Goal: Task Accomplishment & Management: Use online tool/utility

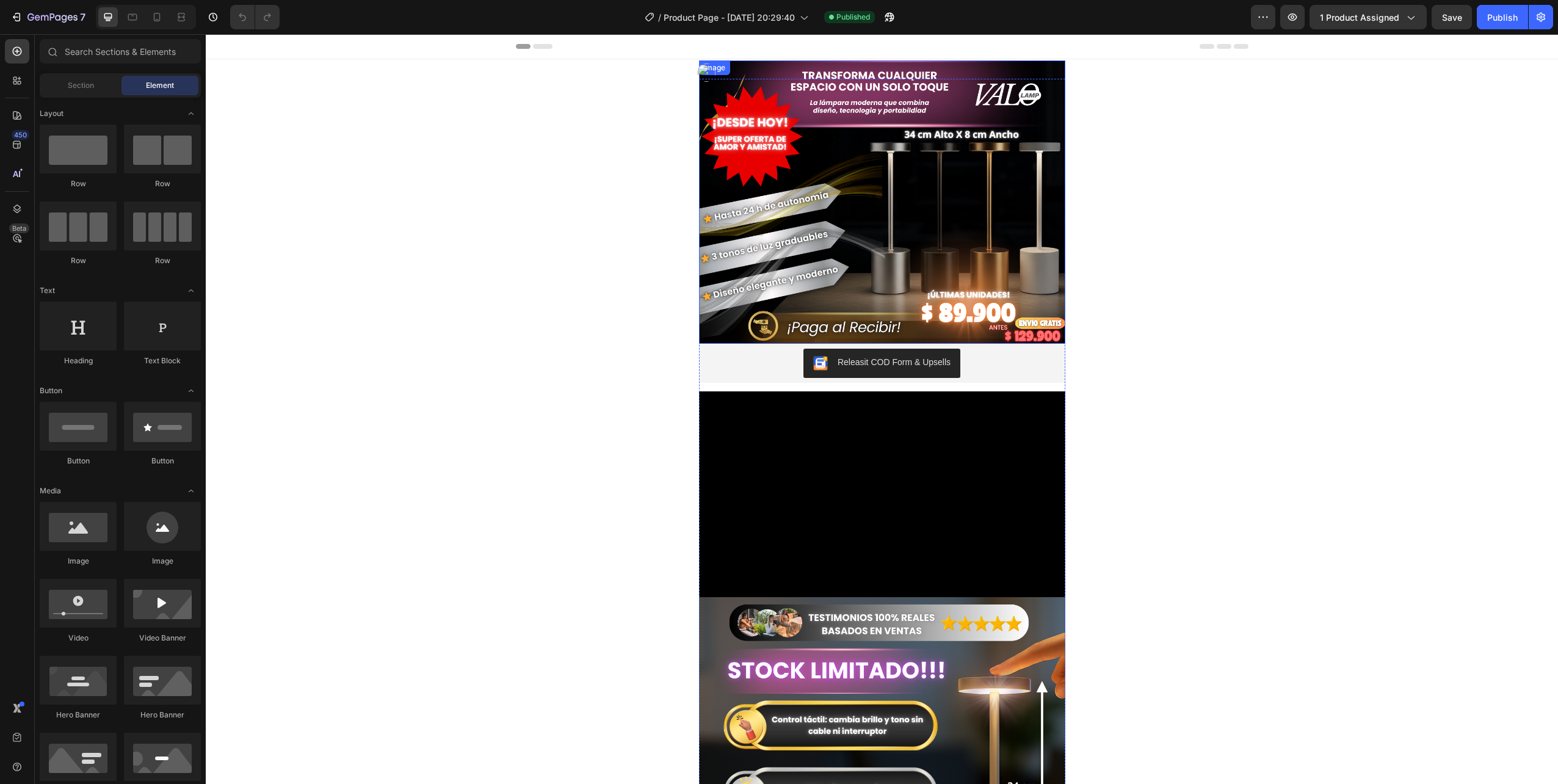
click at [951, 215] on img at bounding box center [882, 201] width 366 height 283
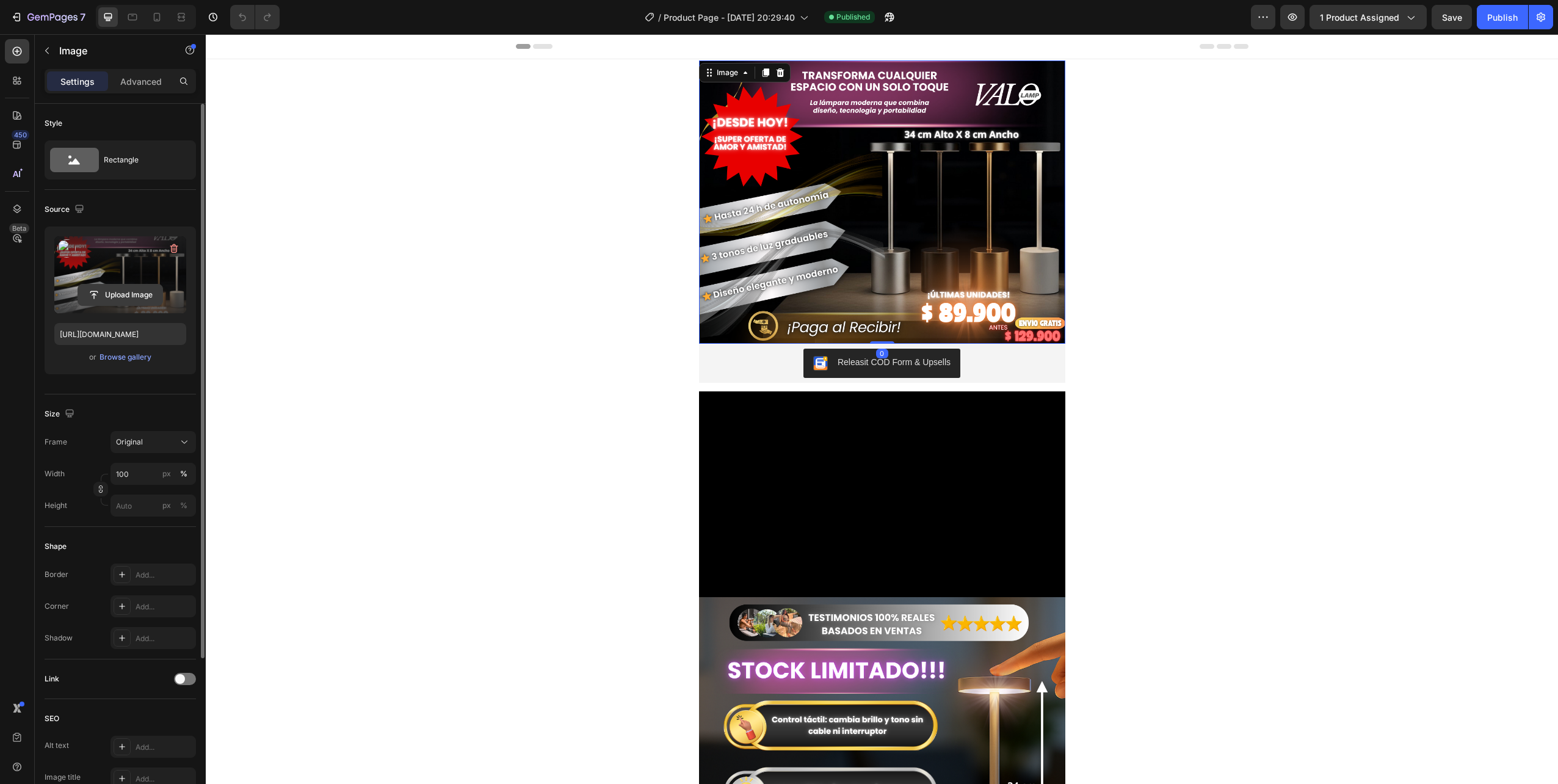
click at [122, 285] on input "file" at bounding box center [120, 295] width 84 height 20
click at [142, 293] on input "file" at bounding box center [120, 295] width 84 height 20
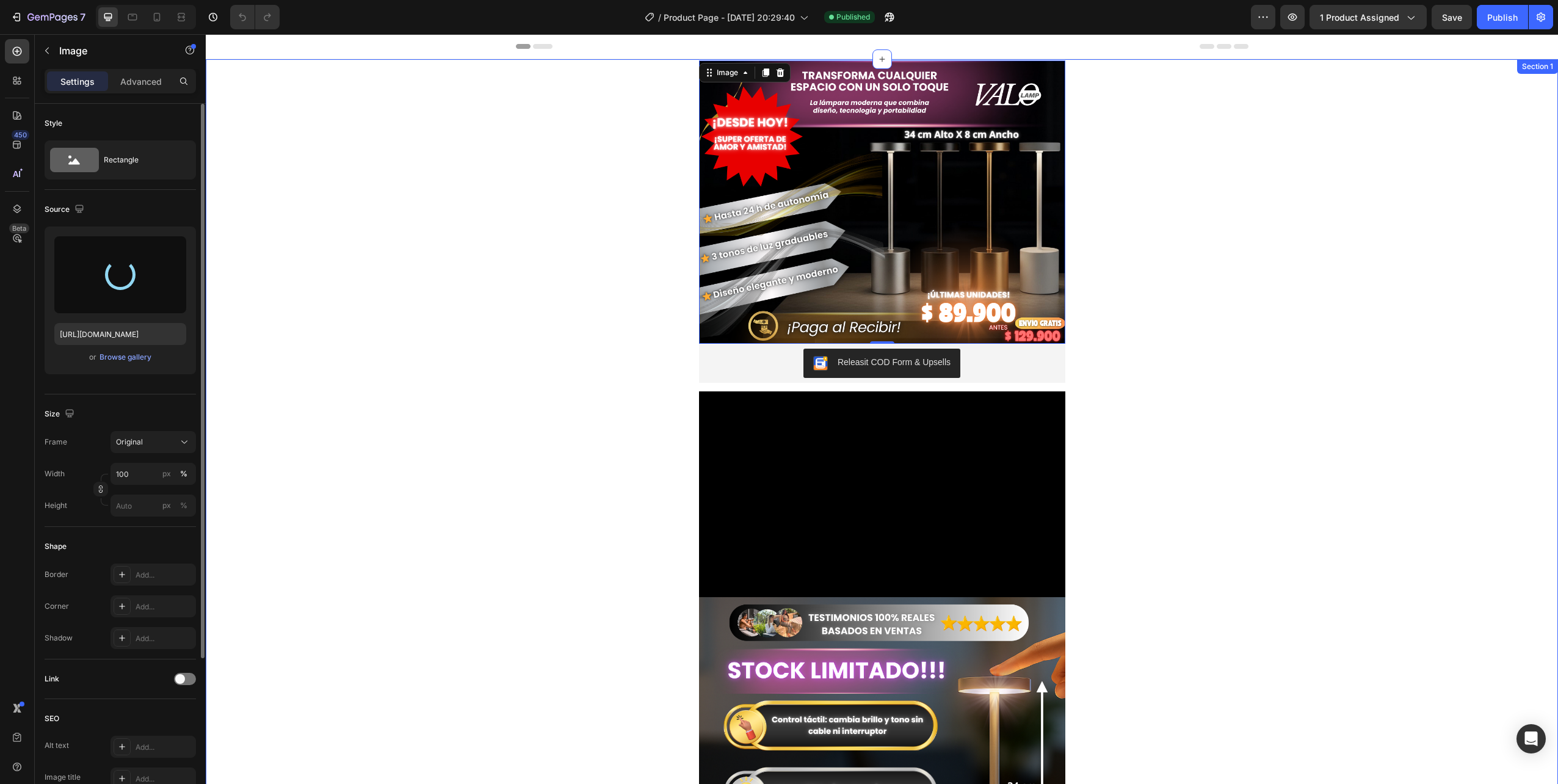
type input "https://cdn.shopify.com/s/files/1/0665/2012/1427/files/gempages_583563276554601…"
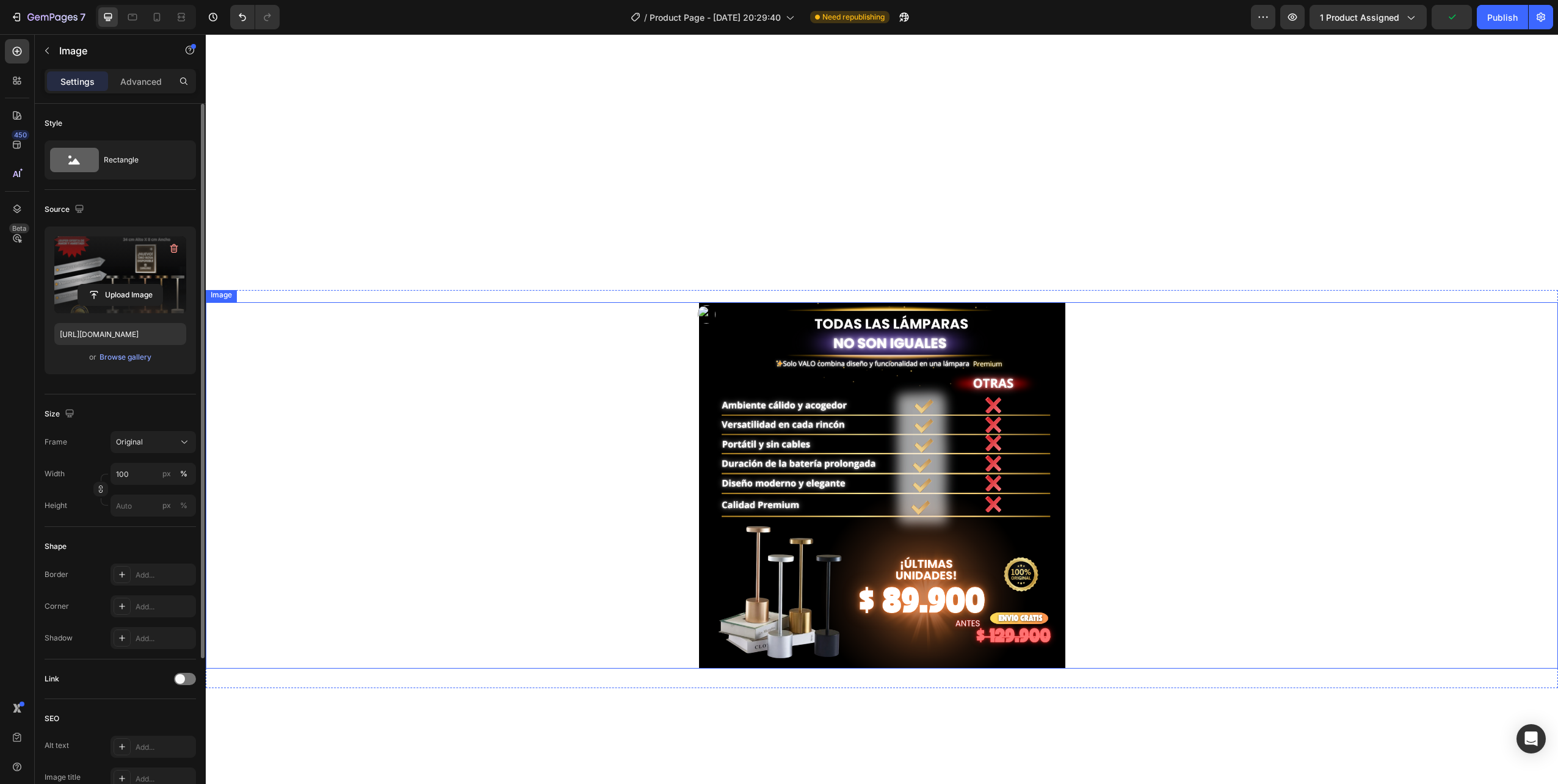
scroll to position [1465, 0]
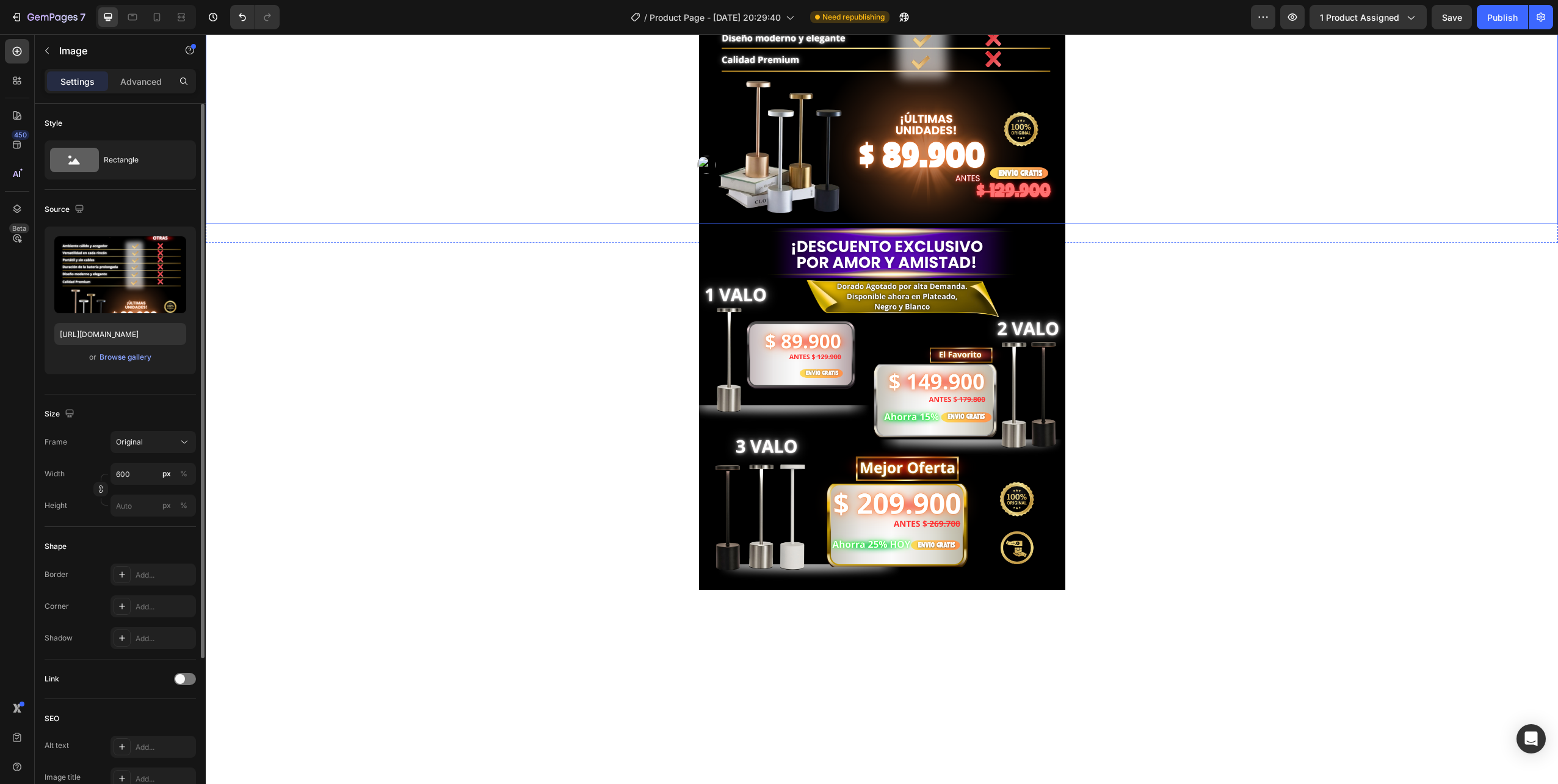
click at [820, 223] on img at bounding box center [882, 40] width 366 height 366
click at [141, 272] on label at bounding box center [120, 274] width 132 height 77
click at [141, 285] on input "file" at bounding box center [120, 295] width 84 height 20
type input "https://cdn.shopify.com/s/files/1/0665/2012/1427/files/gempages_583563276554601…"
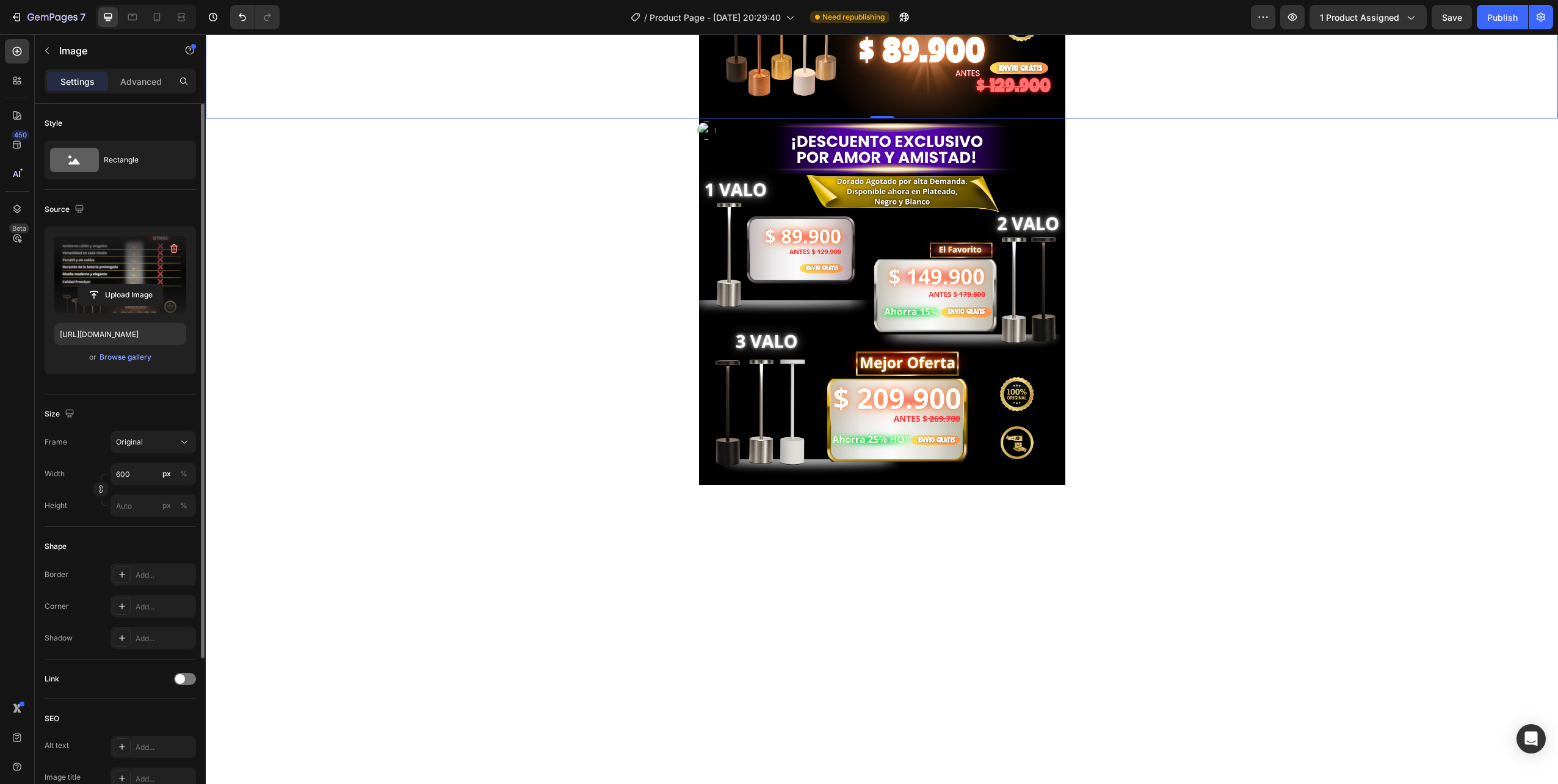
scroll to position [1893, 0]
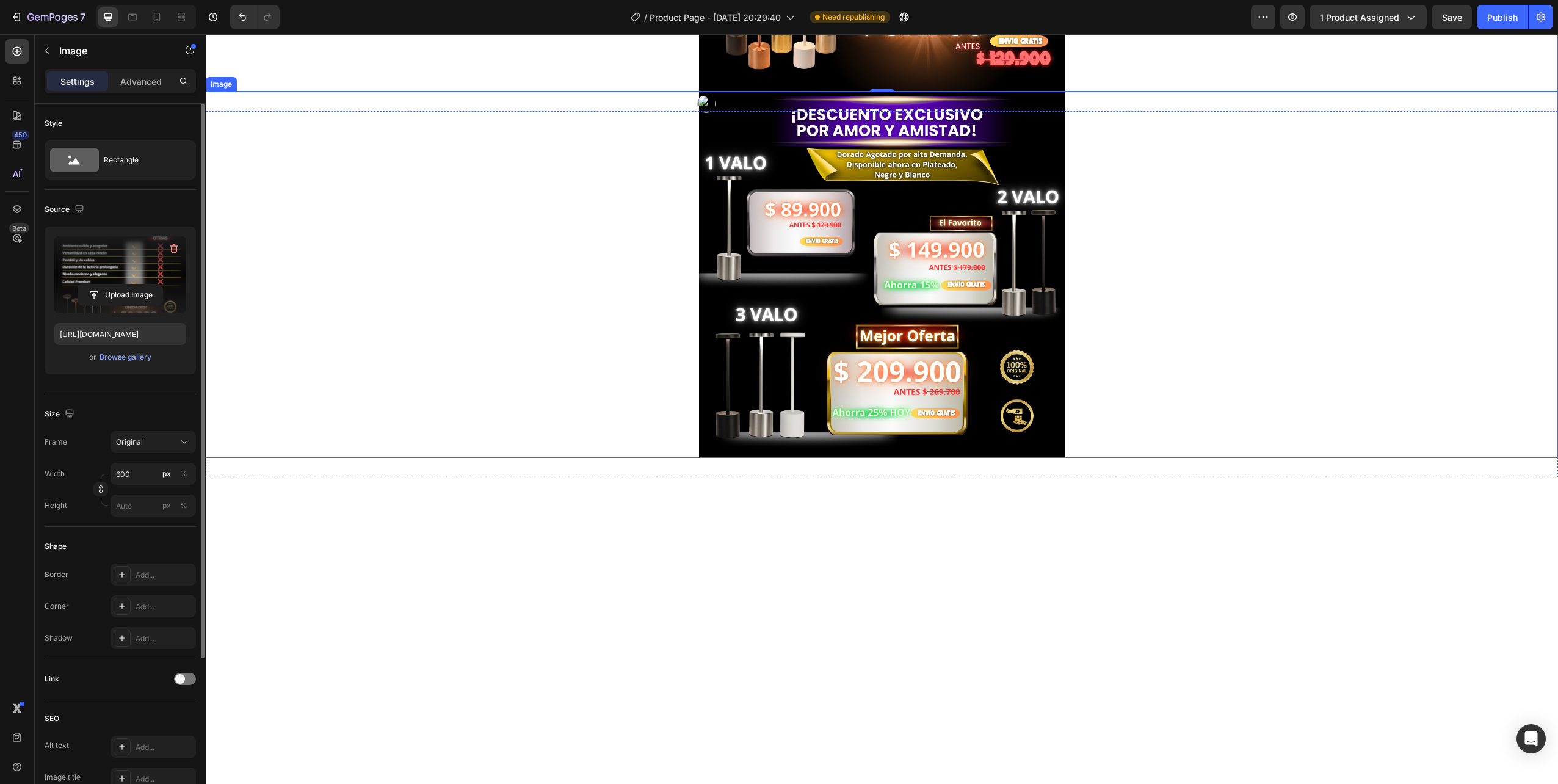
click at [866, 347] on img at bounding box center [882, 274] width 366 height 366
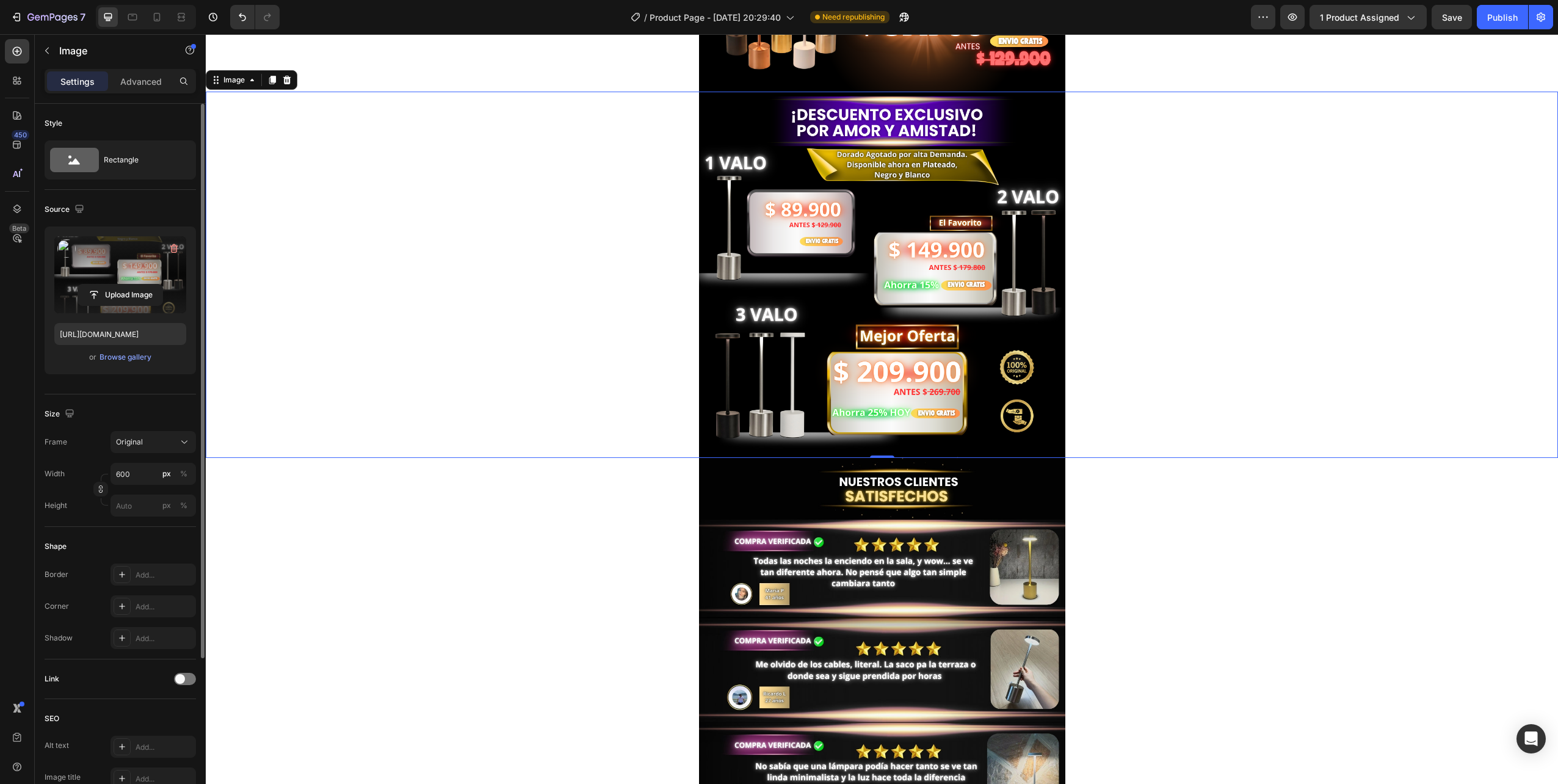
click at [122, 271] on label at bounding box center [120, 274] width 132 height 77
click at [122, 285] on input "file" at bounding box center [120, 295] width 84 height 20
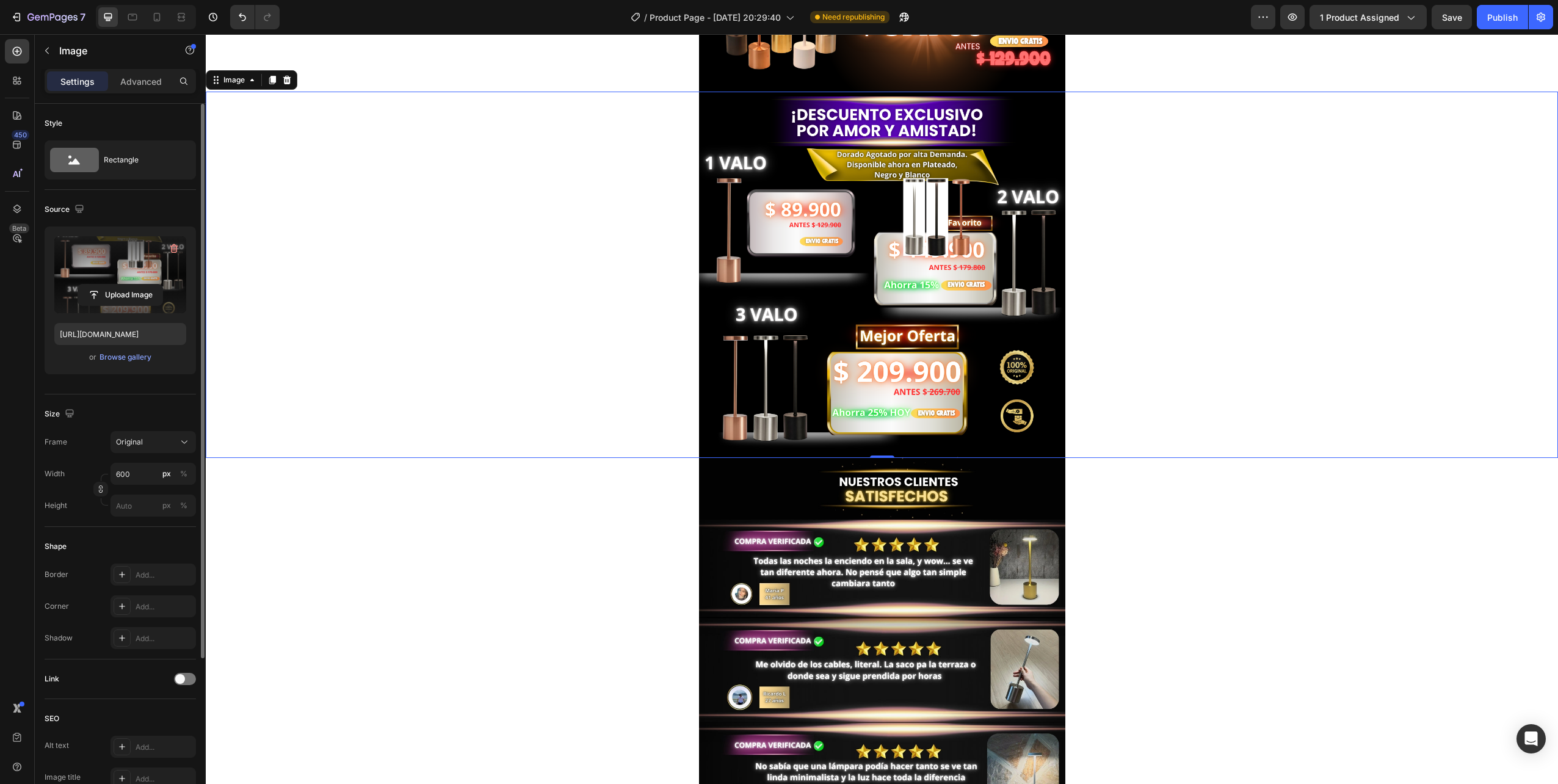
click at [1157, 325] on div at bounding box center [881, 274] width 1353 height 366
click at [134, 283] on label at bounding box center [120, 274] width 132 height 77
click at [134, 285] on input "file" at bounding box center [120, 295] width 84 height 20
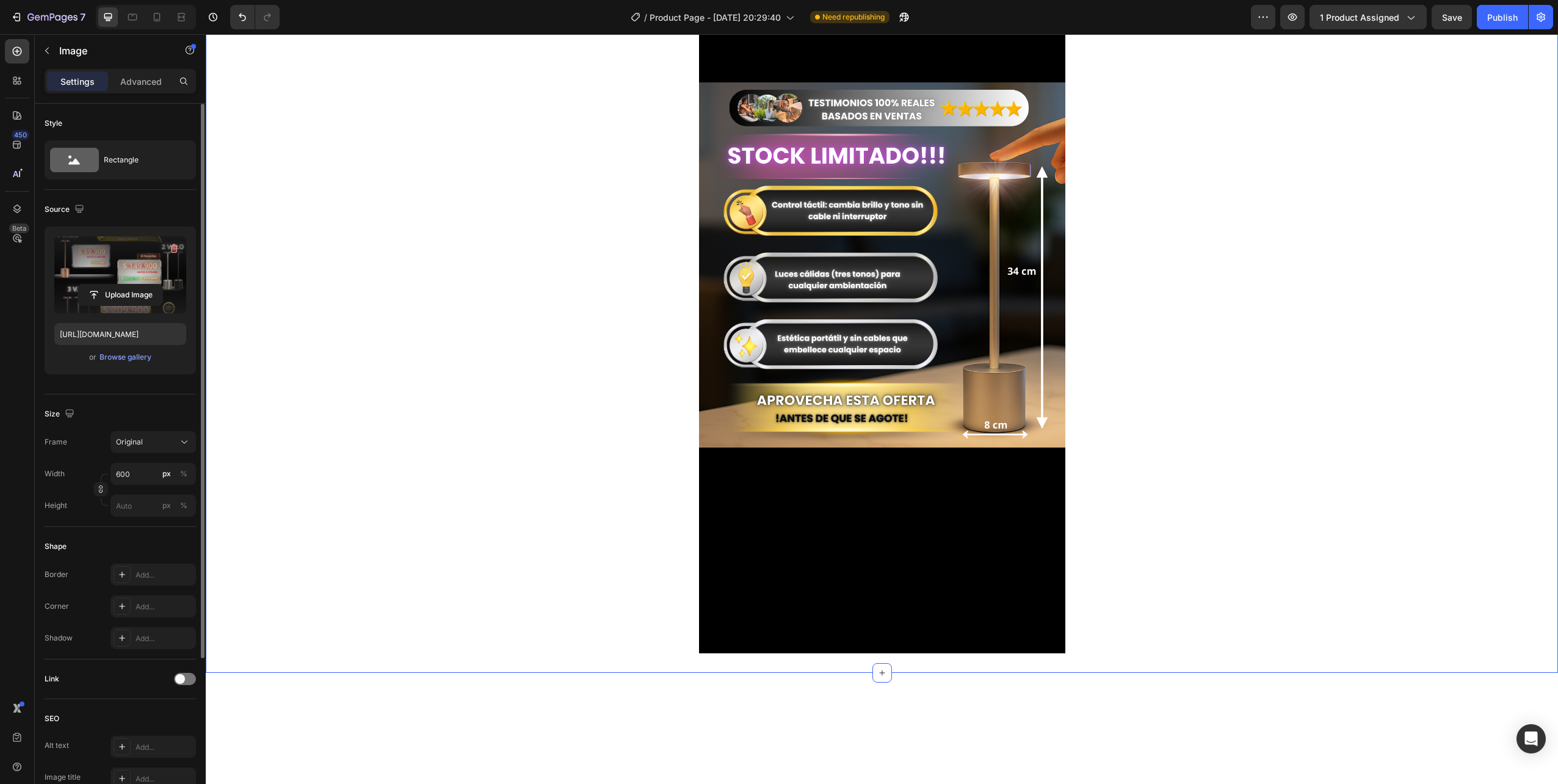
scroll to position [0, 0]
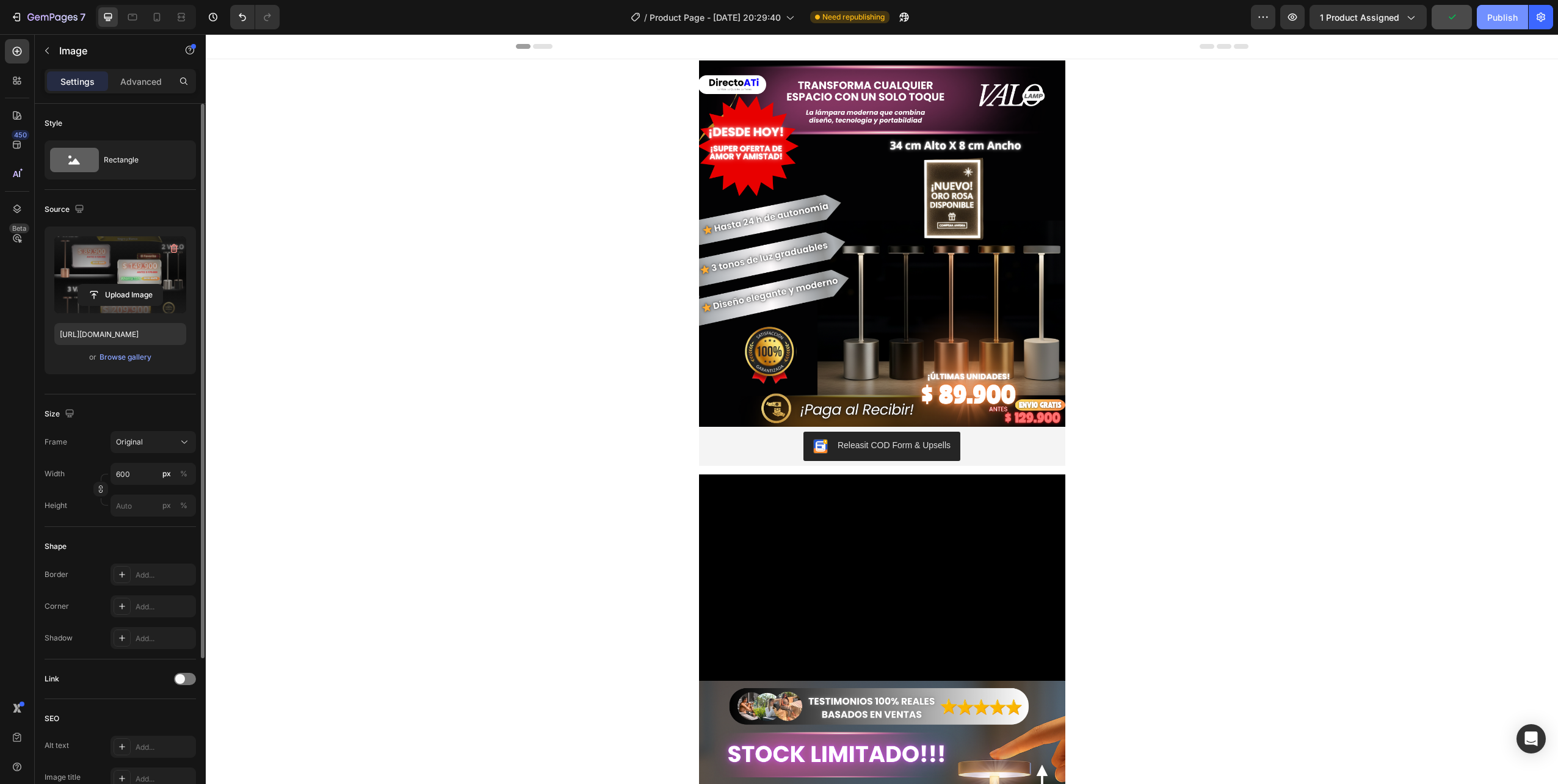
click at [1500, 11] on div "Publish" at bounding box center [1502, 17] width 31 height 13
click at [160, 24] on div at bounding box center [157, 16] width 20 height 20
type input "https://cdn.shopify.com/s/files/1/0665/2012/1427/files/gempages_583563276554601…"
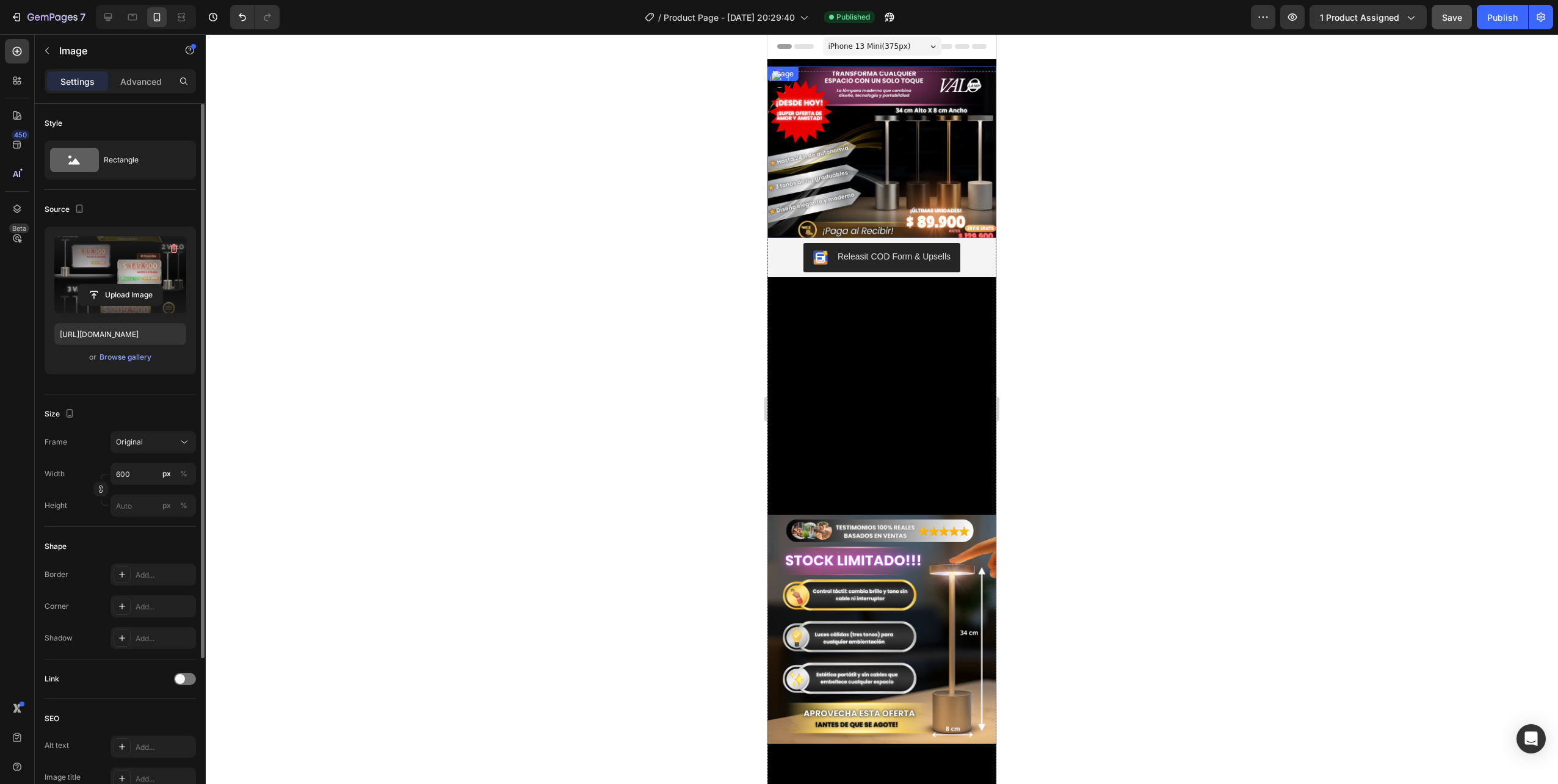
click at [888, 169] on img at bounding box center [882, 152] width 229 height 172
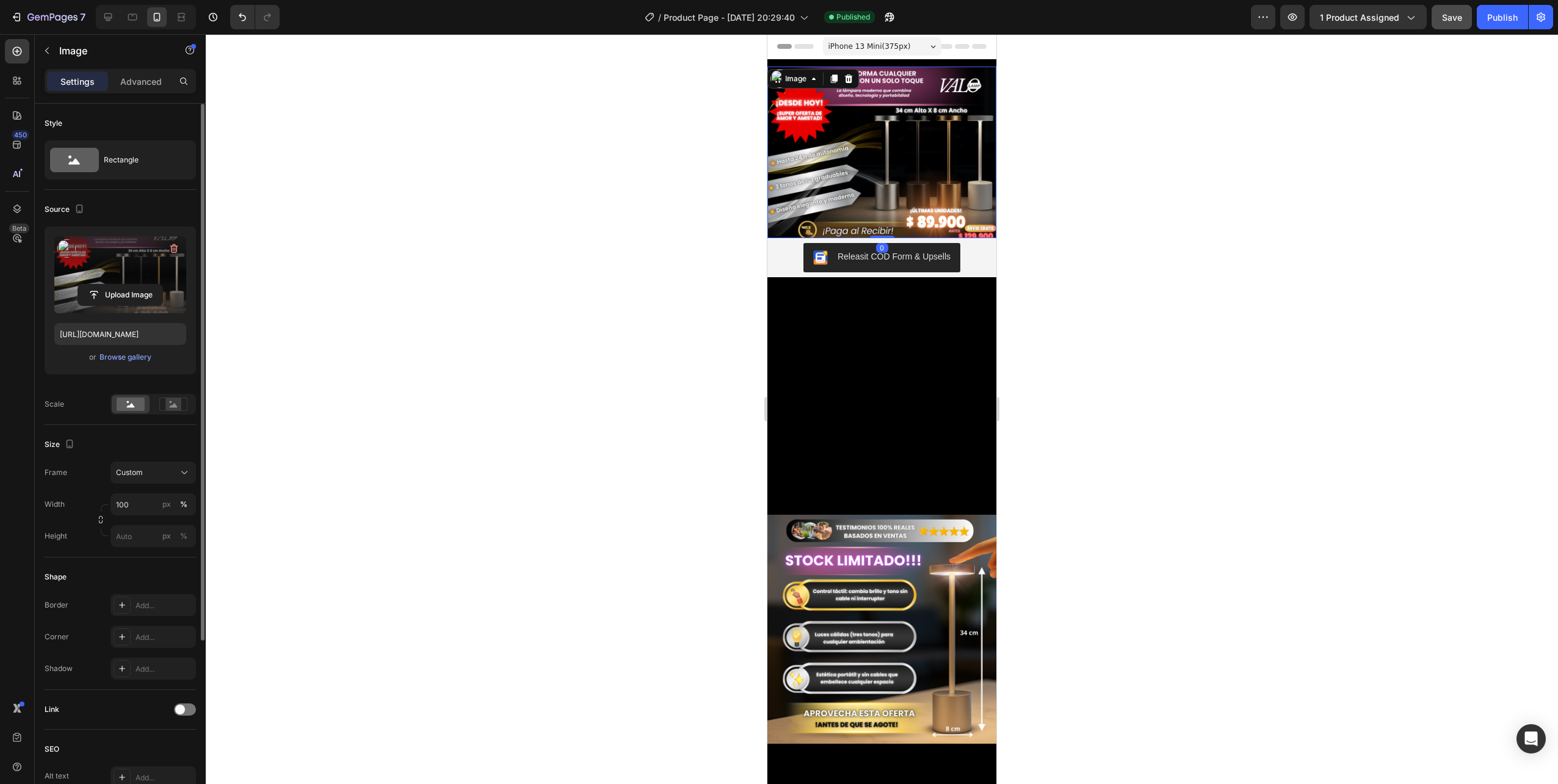
click at [114, 268] on label at bounding box center [120, 274] width 132 height 77
click at [114, 285] on input "file" at bounding box center [120, 295] width 84 height 20
type input "https://cdn.shopify.com/s/files/1/0665/2012/1427/files/gempages_583563276554601…"
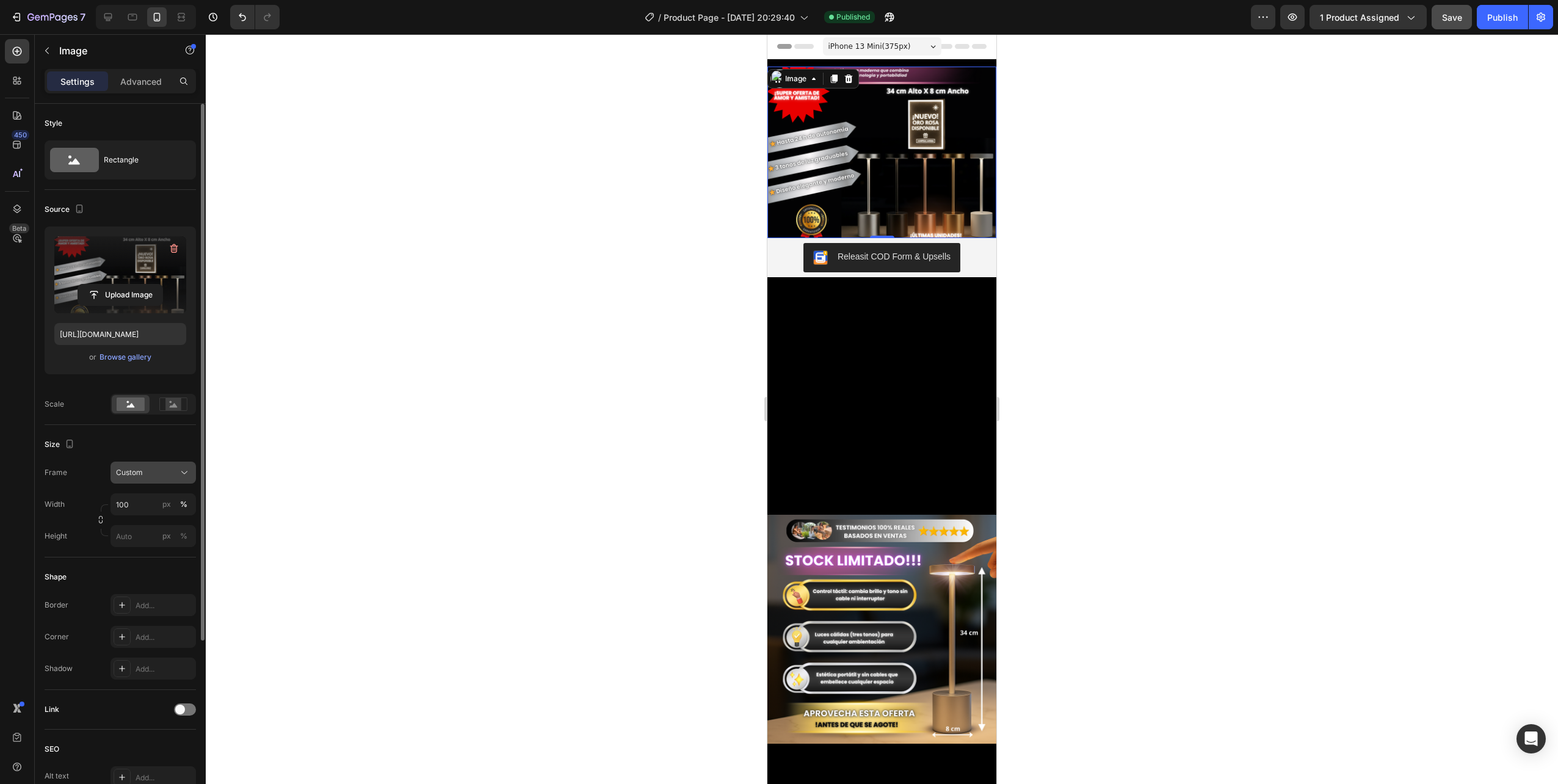
click at [176, 473] on div "Custom" at bounding box center [153, 473] width 74 height 13
click at [141, 527] on span "Vertical" at bounding box center [128, 526] width 26 height 13
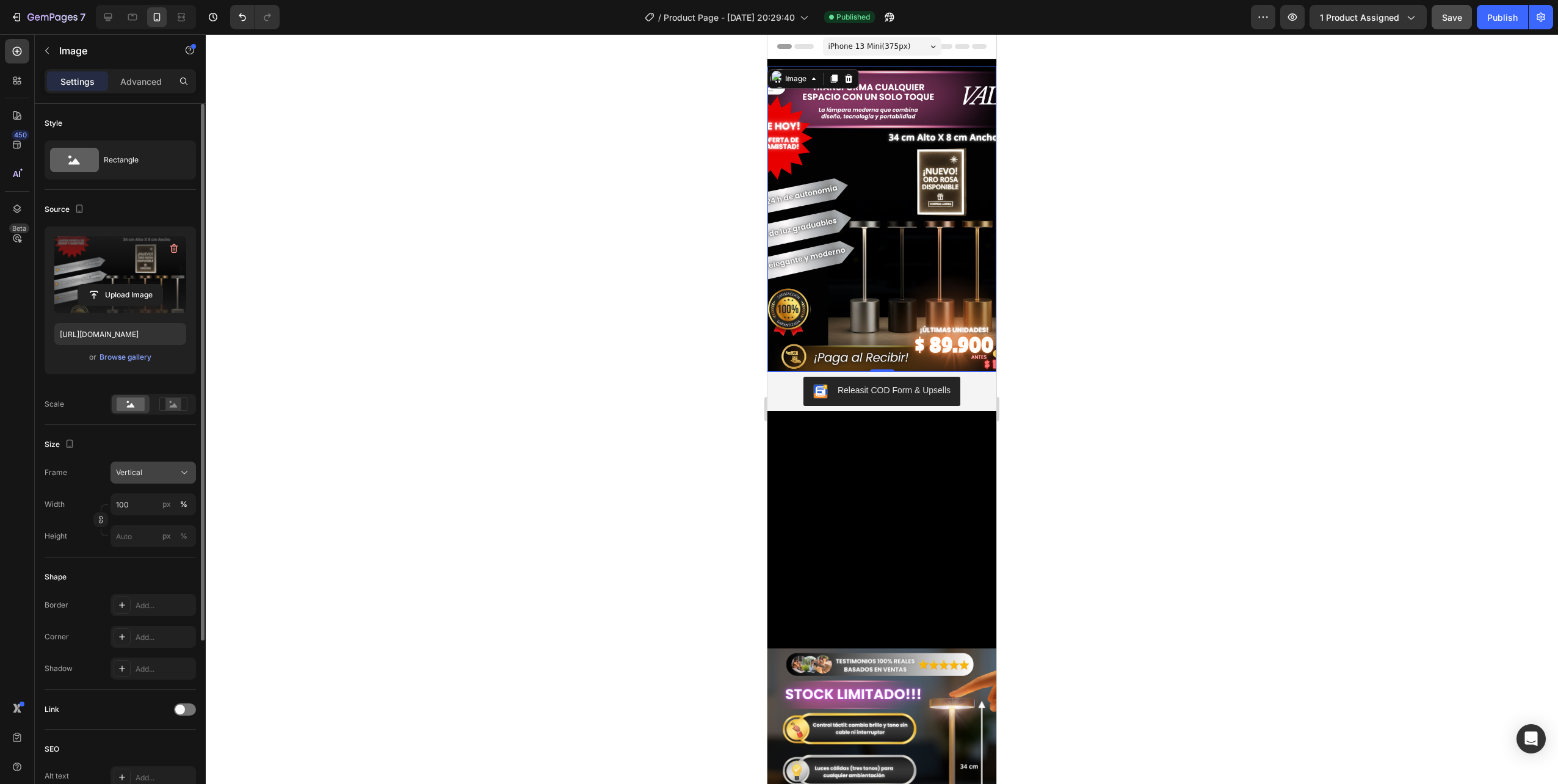
click at [146, 479] on button "Vertical" at bounding box center [153, 473] width 85 height 22
click at [131, 567] on span "Original" at bounding box center [129, 572] width 27 height 11
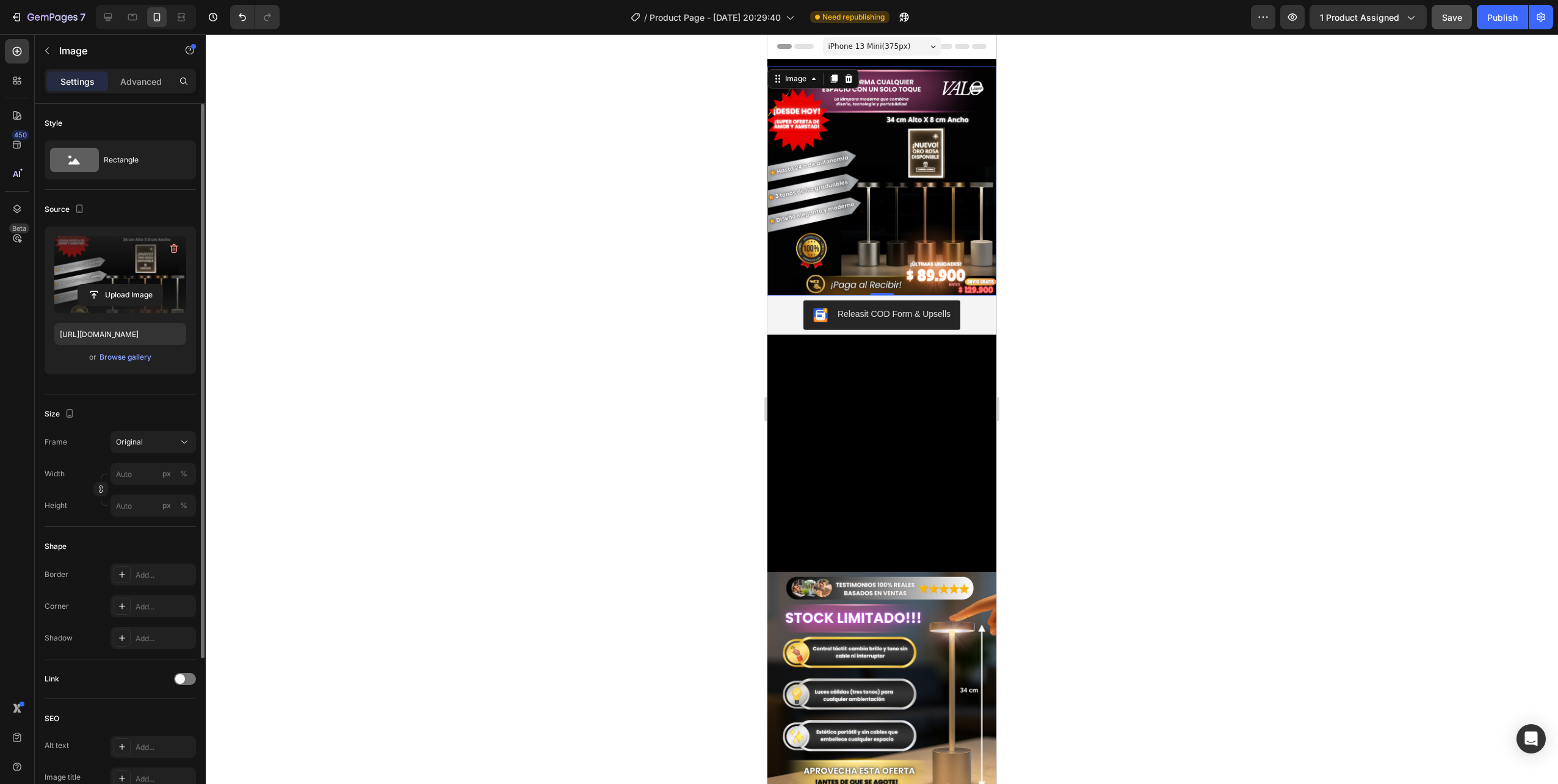
click at [1042, 292] on div at bounding box center [881, 409] width 1353 height 750
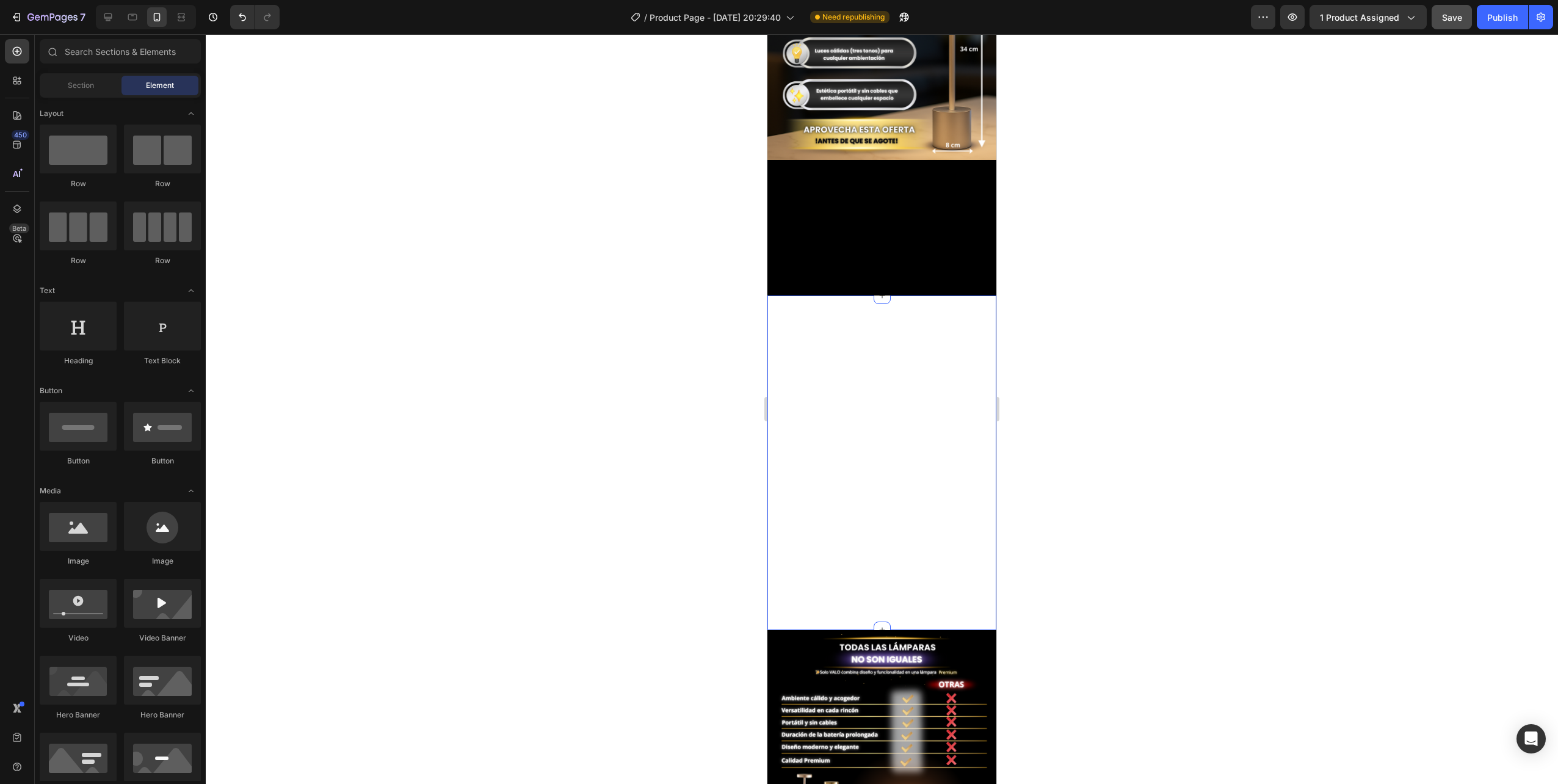
scroll to position [793, 0]
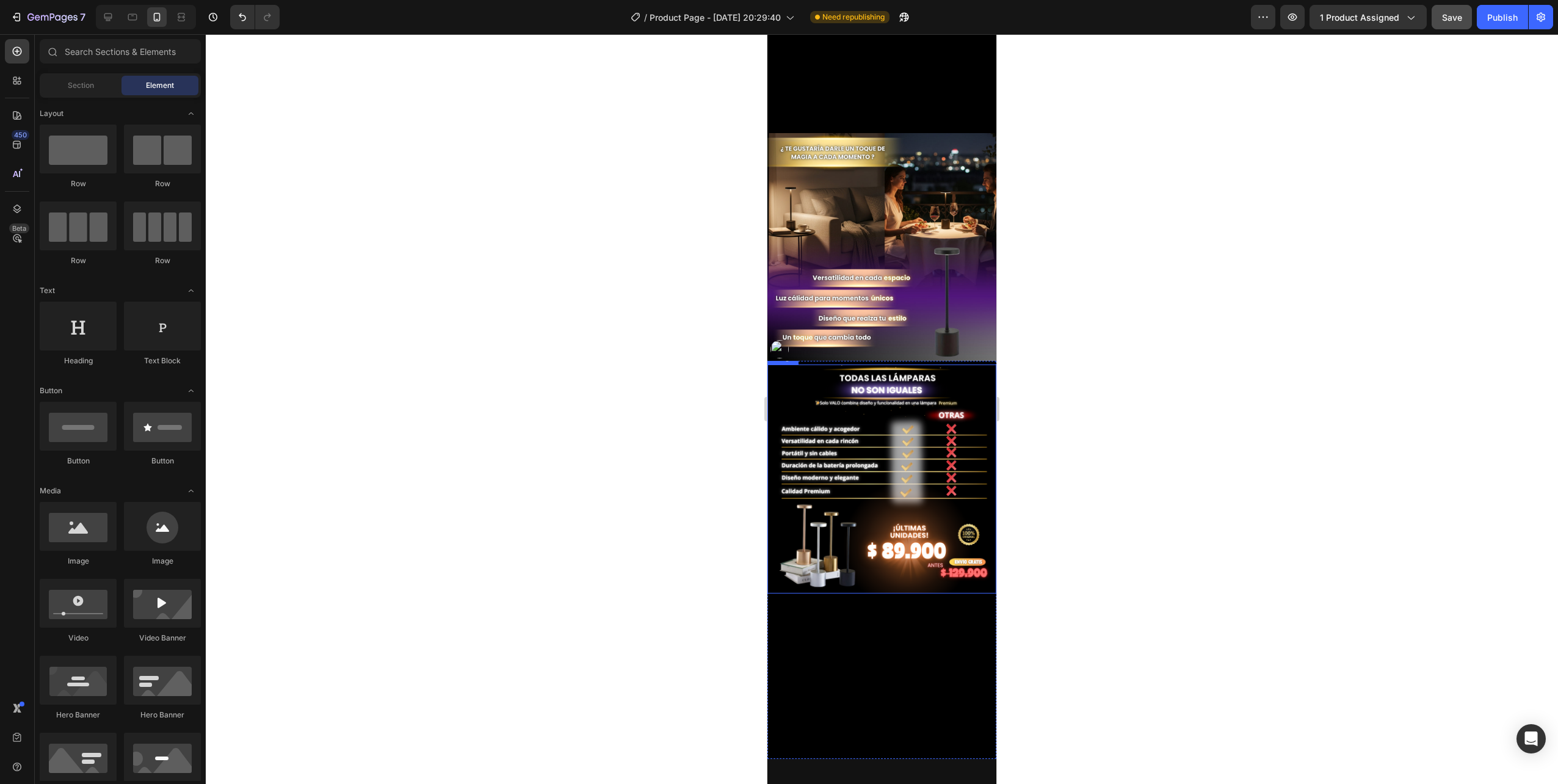
click at [870, 488] on img at bounding box center [882, 479] width 229 height 229
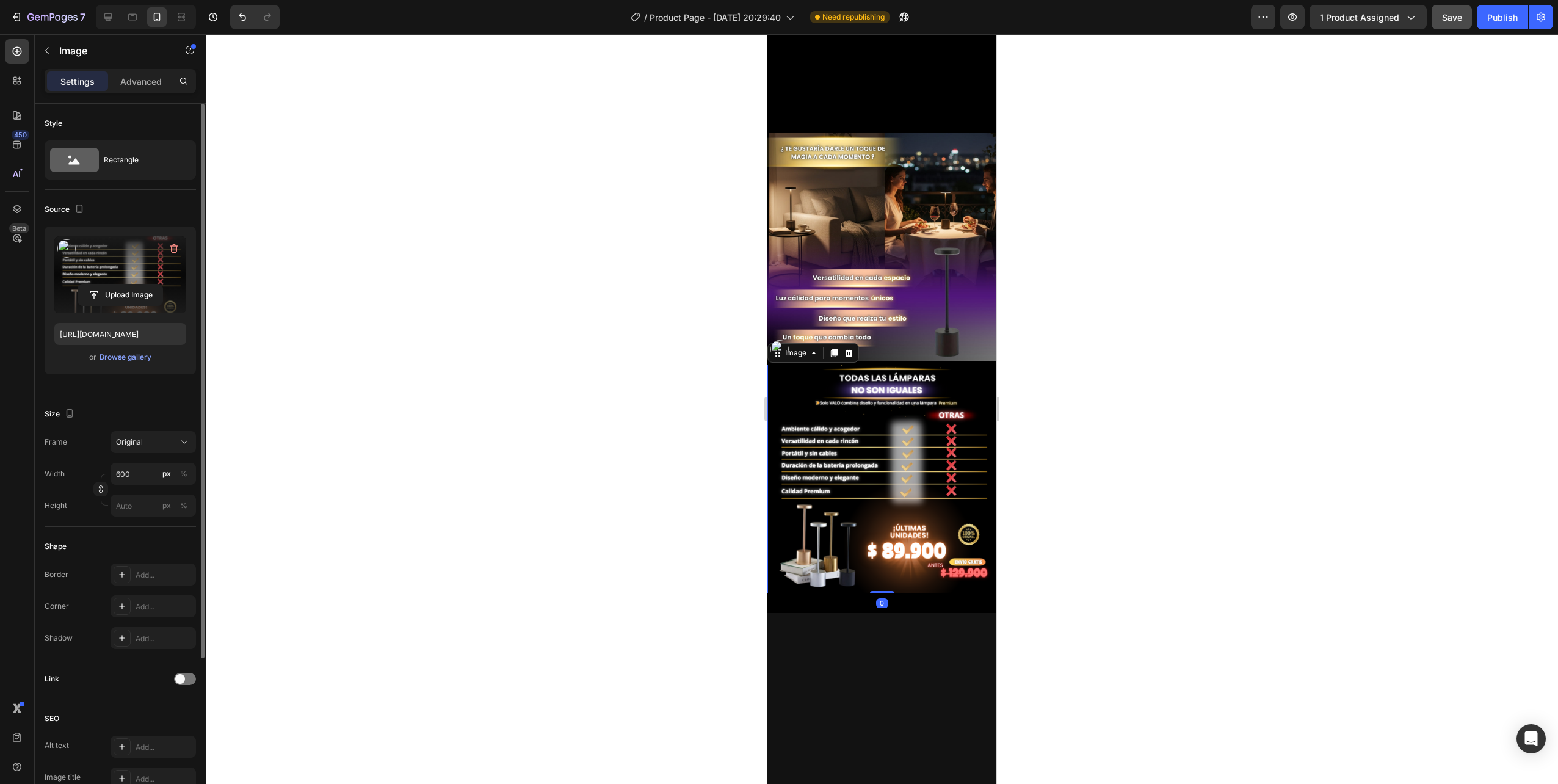
click at [115, 267] on label at bounding box center [120, 274] width 132 height 77
click at [115, 285] on input "file" at bounding box center [120, 295] width 84 height 20
type input "https://cdn.shopify.com/s/files/1/0665/2012/1427/files/gempages_583563276554601…"
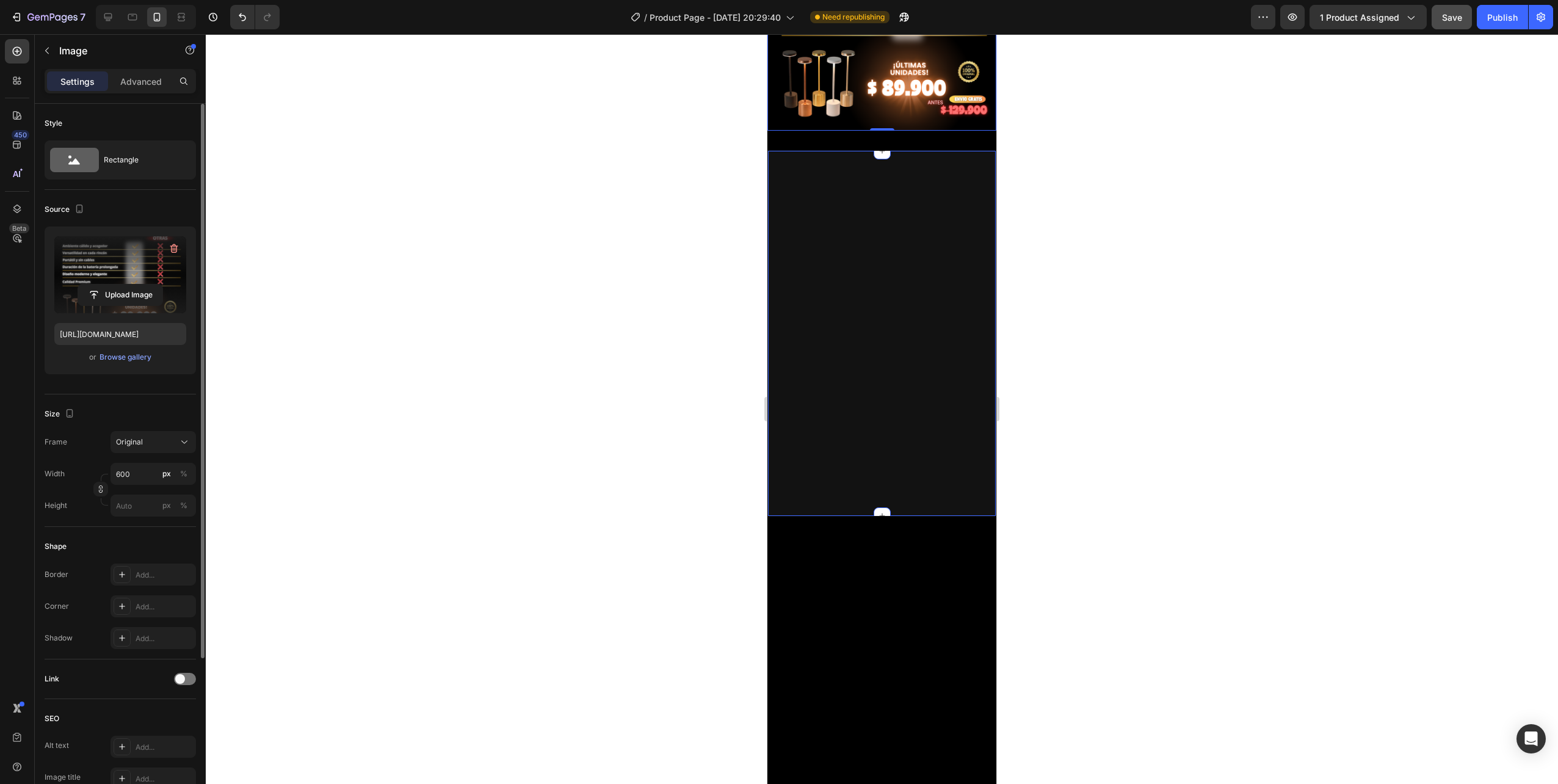
scroll to position [1221, 0]
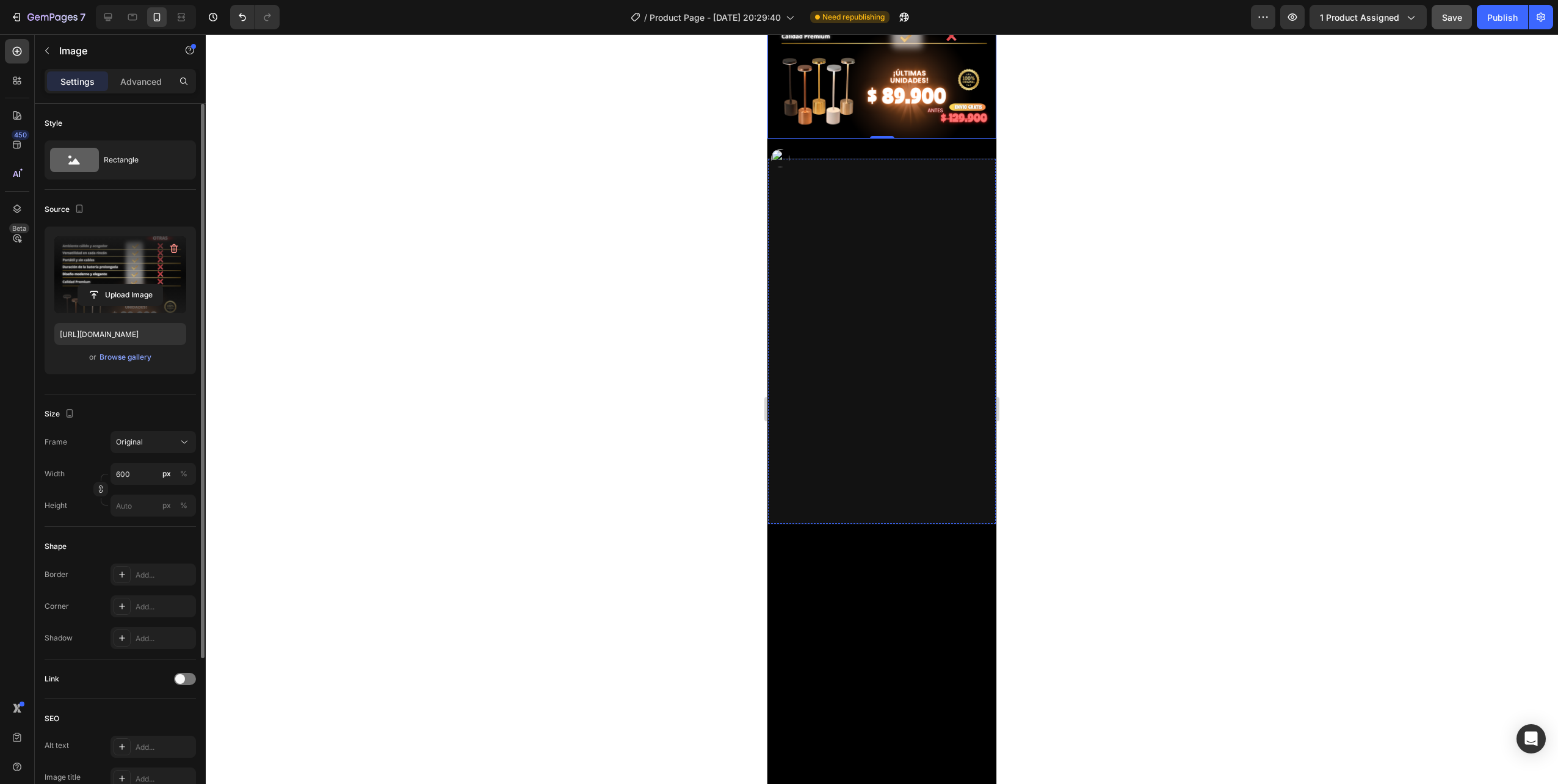
click at [879, 155] on img at bounding box center [882, 155] width 227 height 0
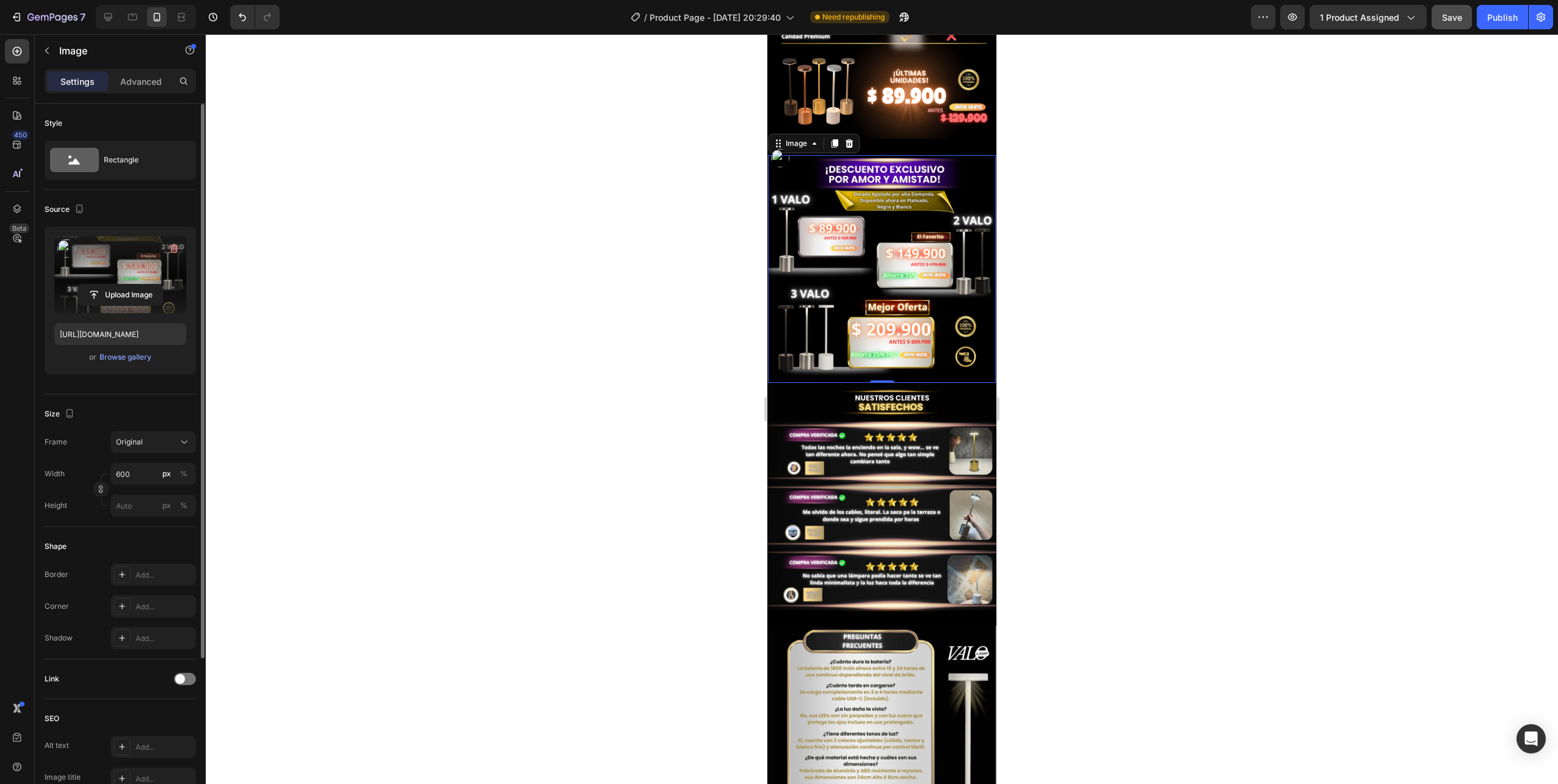
click at [126, 279] on label at bounding box center [120, 274] width 132 height 77
click at [126, 285] on input "file" at bounding box center [120, 295] width 84 height 20
type input "https://cdn.shopify.com/s/files/1/0665/2012/1427/files/gempages_583563276554601…"
click at [1464, 20] on button "Save" at bounding box center [1451, 16] width 40 height 24
click at [1503, 21] on div "Publish" at bounding box center [1502, 17] width 31 height 13
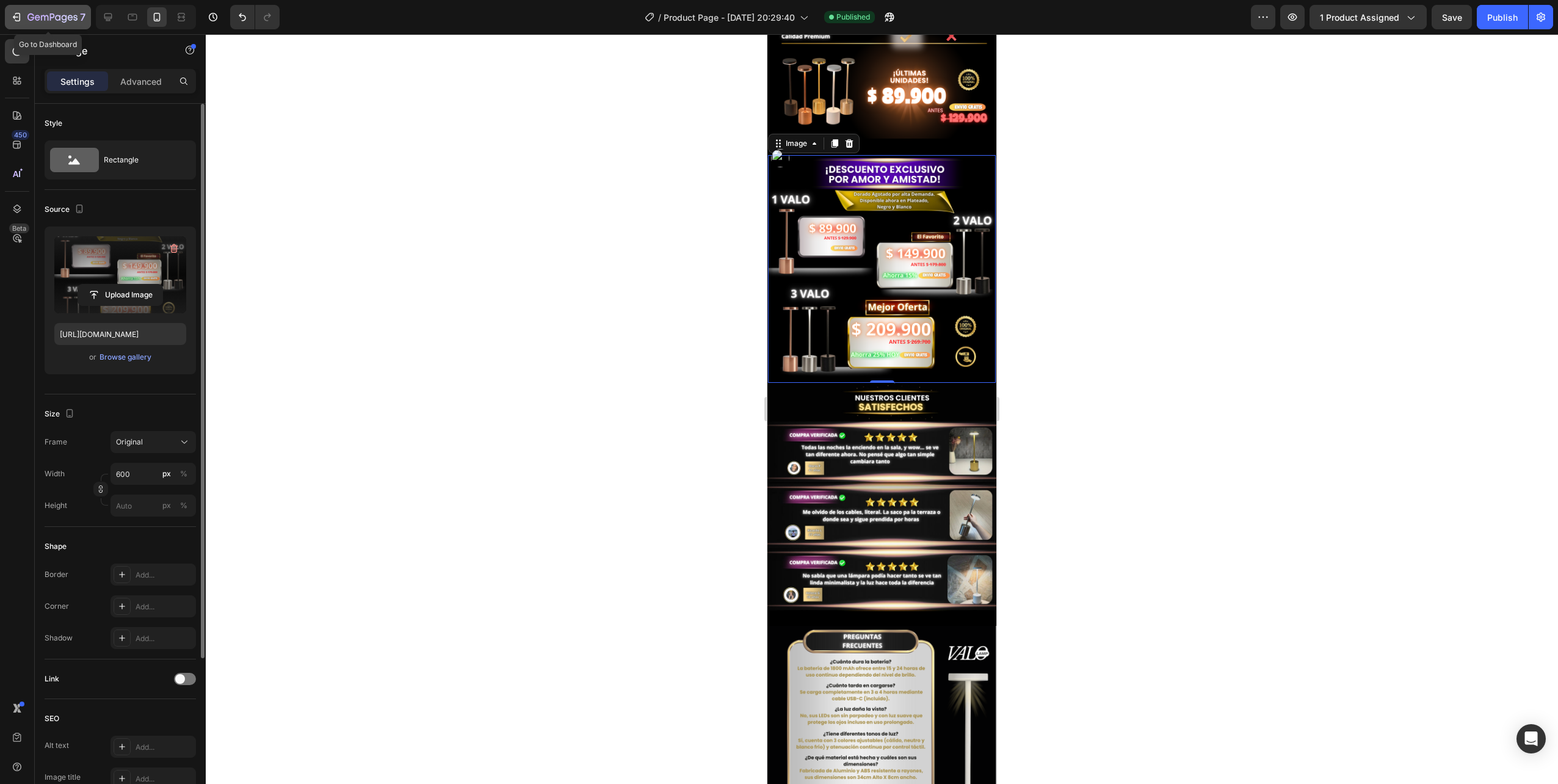
click at [20, 17] on icon "button" at bounding box center [17, 16] width 5 height 9
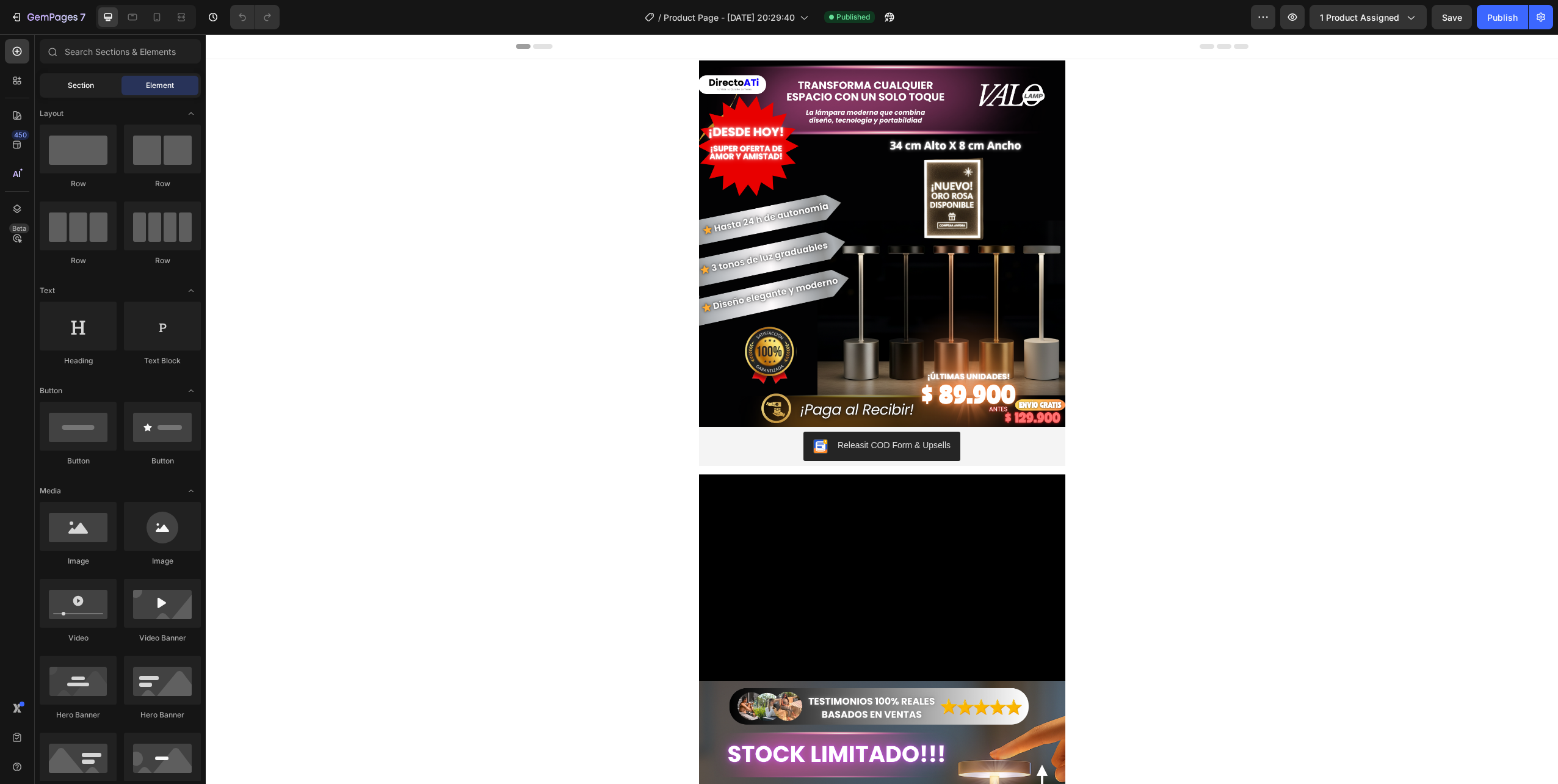
click at [89, 79] on div "Section" at bounding box center [81, 85] width 77 height 20
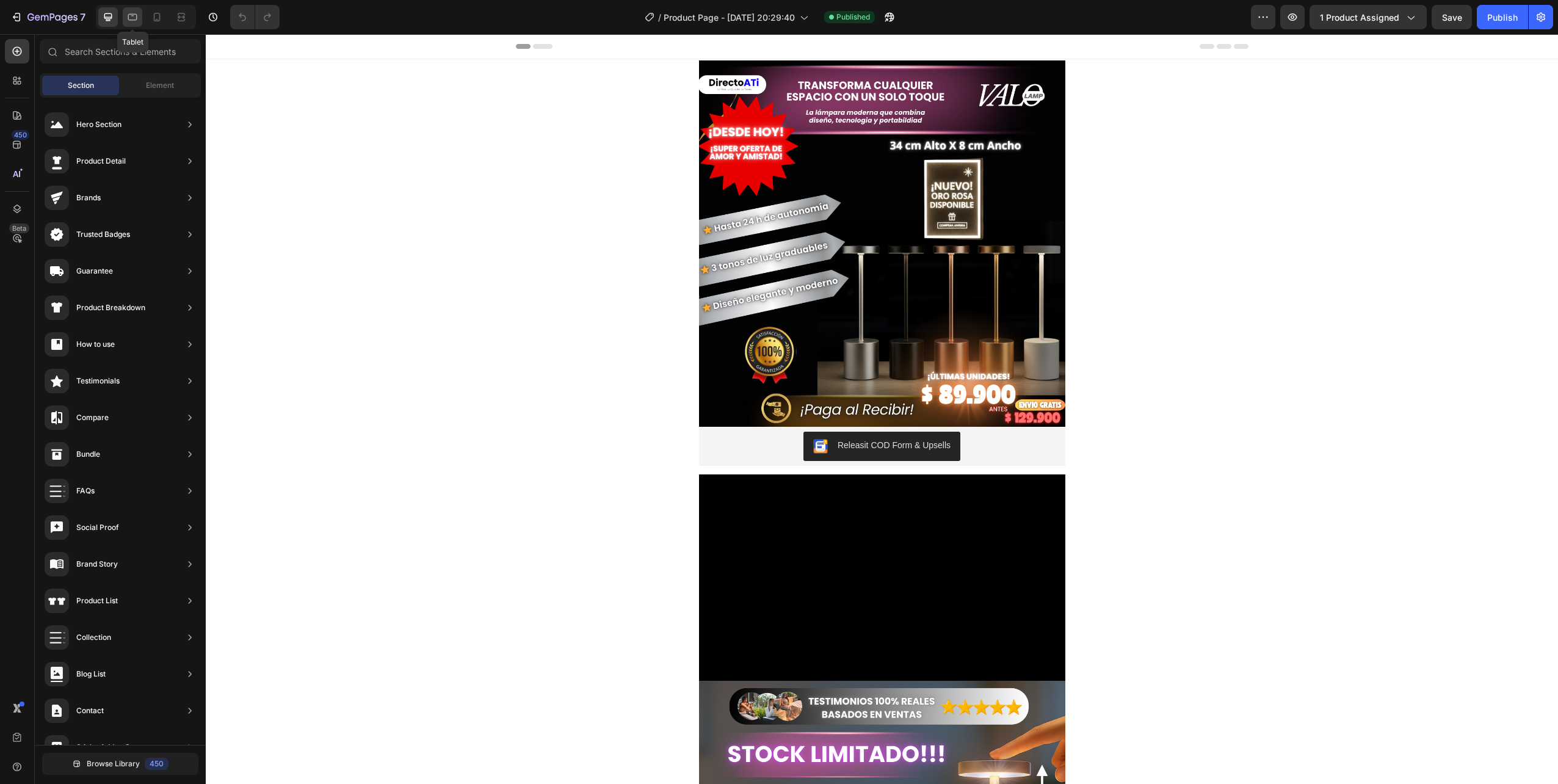
click at [124, 17] on div at bounding box center [133, 16] width 20 height 20
click at [110, 15] on icon at bounding box center [108, 17] width 13 height 13
click at [20, 12] on icon "button" at bounding box center [16, 17] width 13 height 13
